Goal: Navigation & Orientation: Find specific page/section

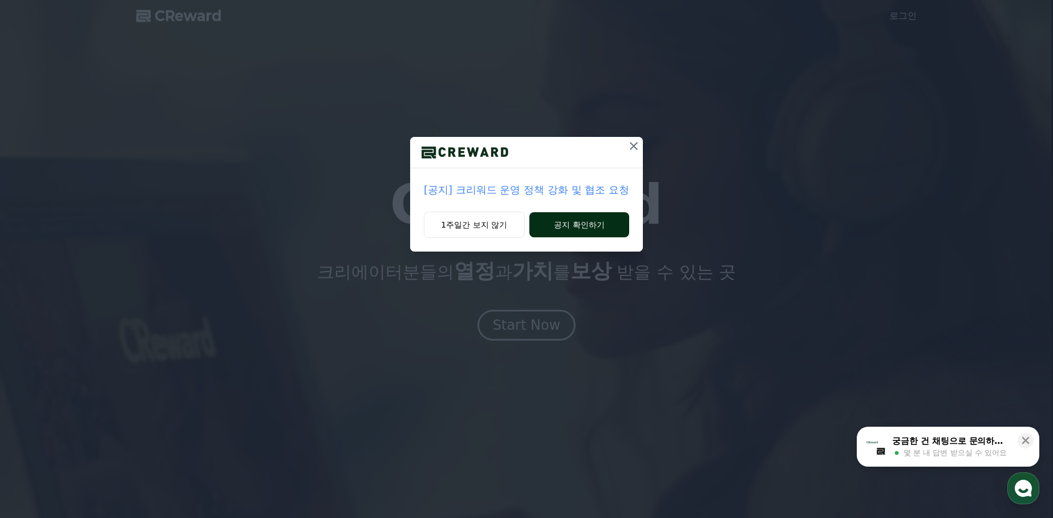
click at [579, 230] on button "공지 확인하기" at bounding box center [579, 224] width 100 height 25
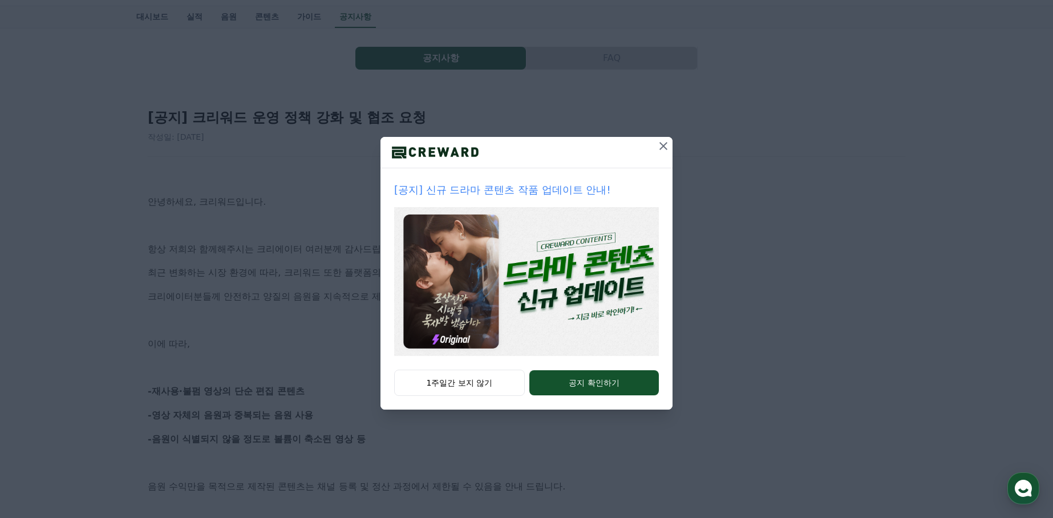
scroll to position [27, 0]
click at [618, 377] on button "공지 확인하기" at bounding box center [593, 382] width 129 height 25
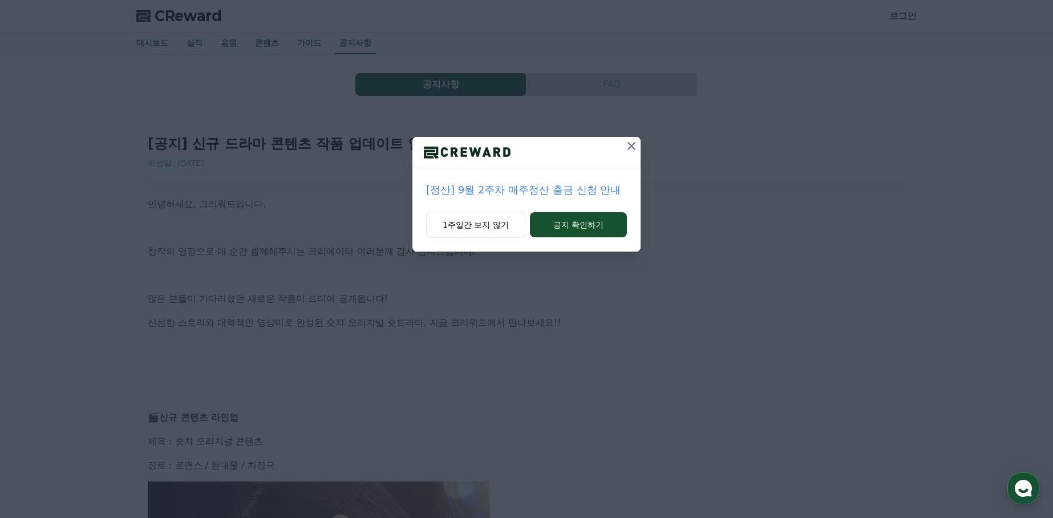
click at [632, 148] on icon at bounding box center [631, 146] width 14 height 14
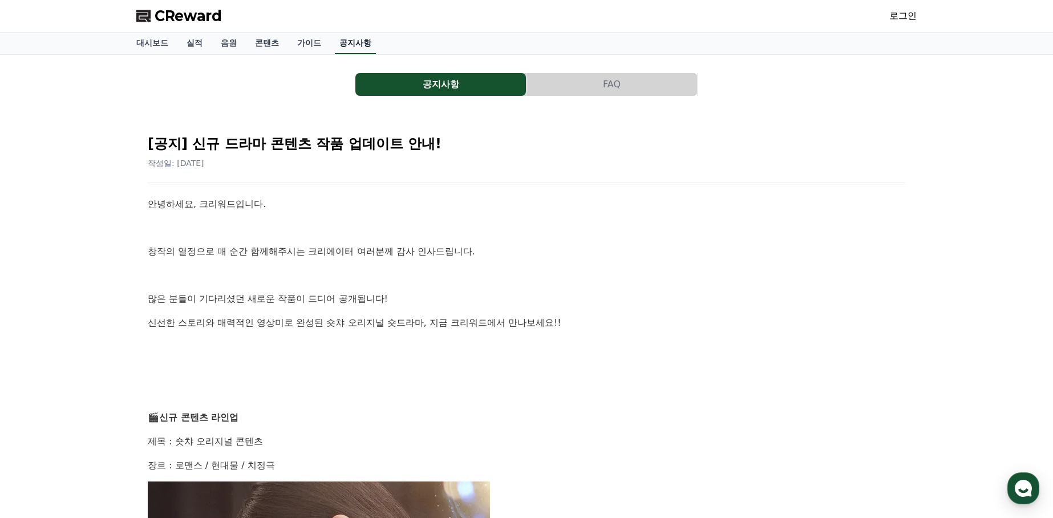
click at [340, 45] on link "공지사항" at bounding box center [355, 43] width 41 height 22
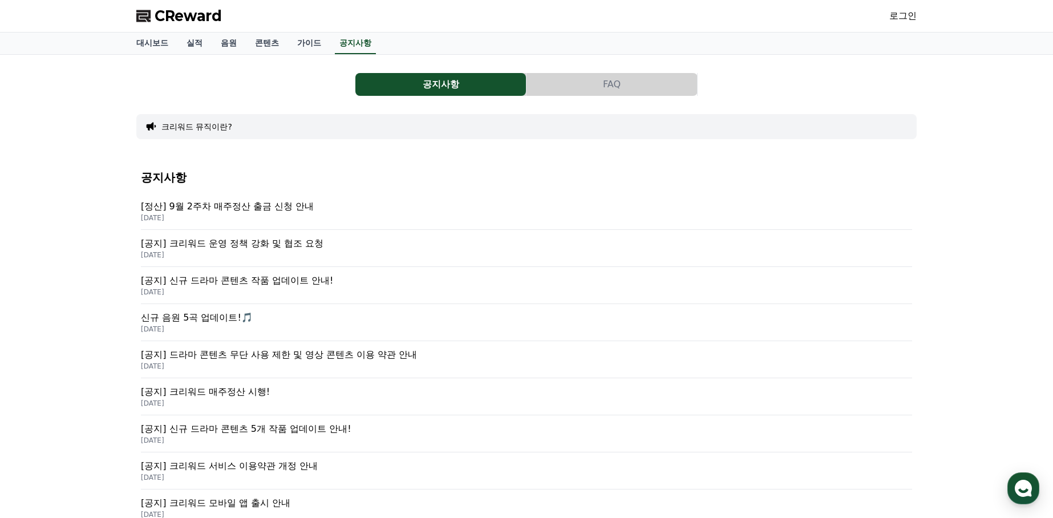
click at [298, 241] on p "[공지] 크리워드 운영 정책 강화 및 협조 요청" at bounding box center [526, 244] width 771 height 14
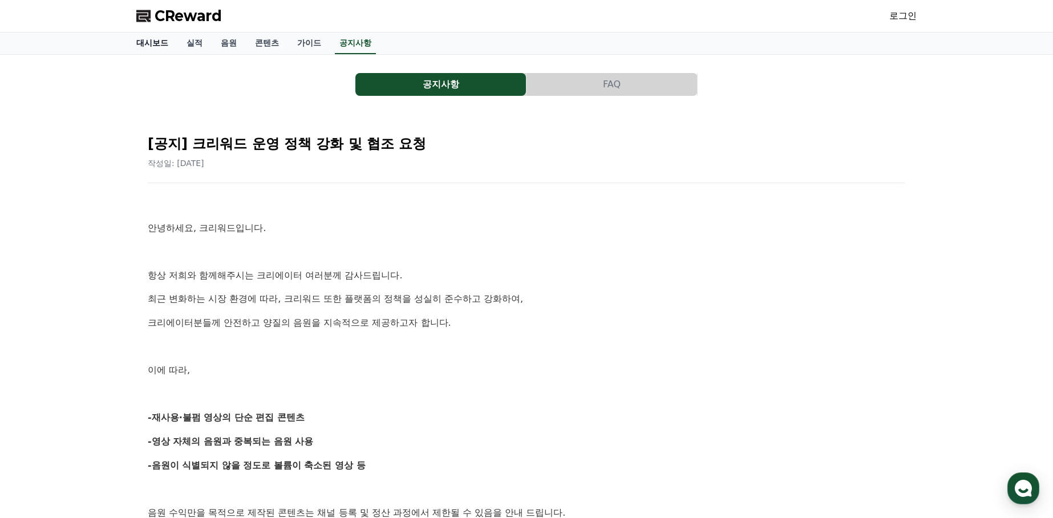
click at [145, 43] on link "대시보드" at bounding box center [152, 43] width 50 height 22
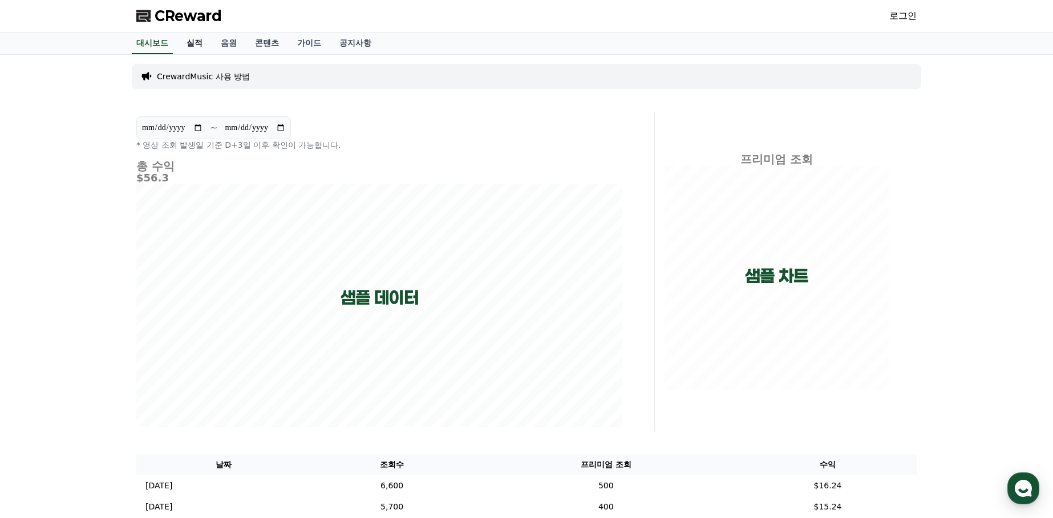
click at [194, 45] on link "실적" at bounding box center [194, 43] width 34 height 22
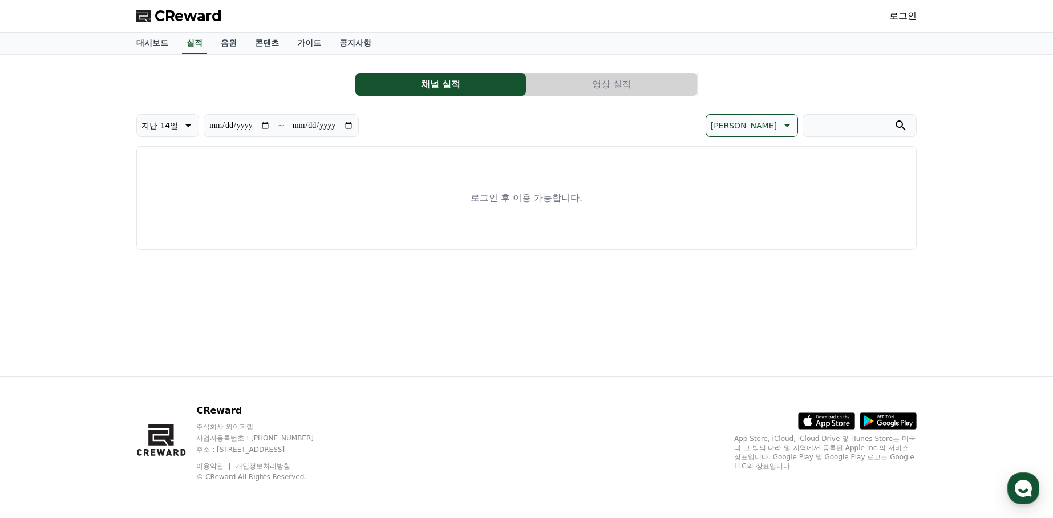
click at [180, 18] on span "CReward" at bounding box center [188, 16] width 67 height 18
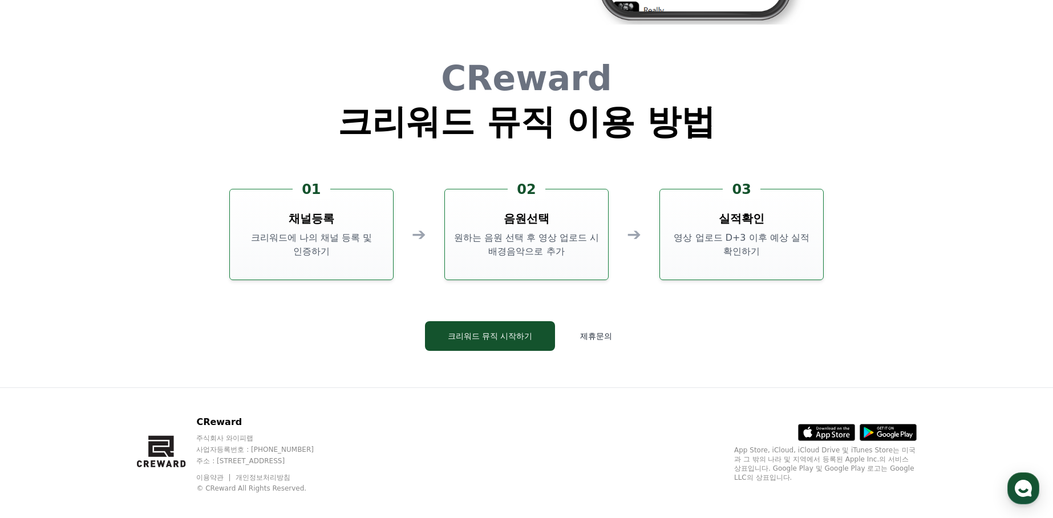
scroll to position [3089, 0]
